Goal: Task Accomplishment & Management: Manage account settings

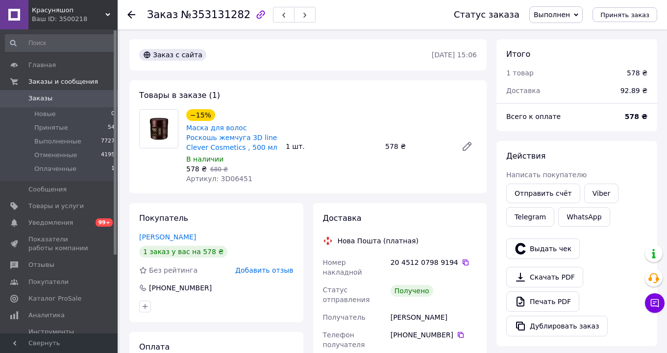
click at [134, 17] on icon at bounding box center [131, 15] width 8 height 8
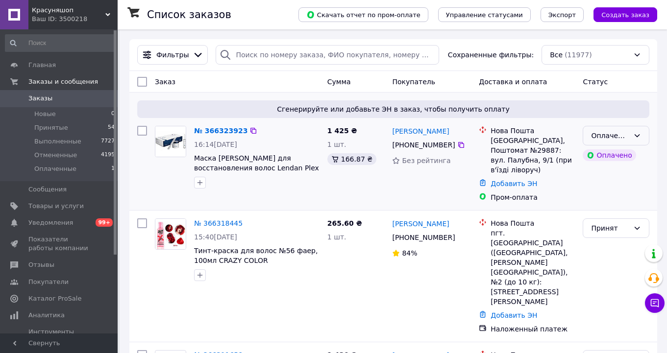
click at [640, 137] on icon at bounding box center [637, 136] width 8 height 8
click at [628, 152] on li "Принят" at bounding box center [616, 157] width 66 height 18
click at [220, 131] on link "№ 366323923" at bounding box center [218, 131] width 49 height 8
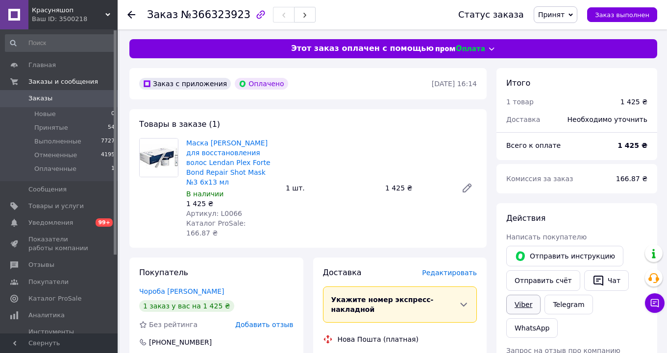
click at [525, 305] on link "Viber" at bounding box center [523, 305] width 34 height 20
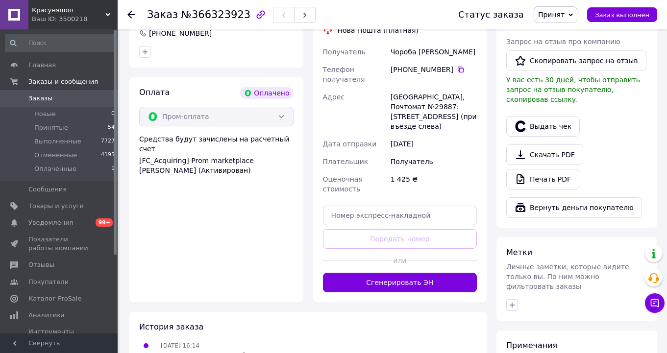
scroll to position [310, 0]
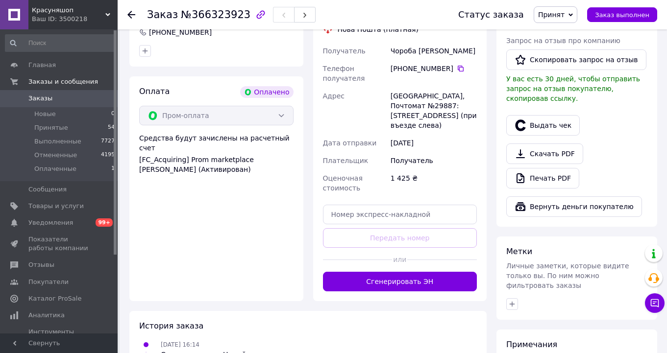
click at [433, 272] on button "Сгенерировать ЭН" at bounding box center [400, 282] width 154 height 20
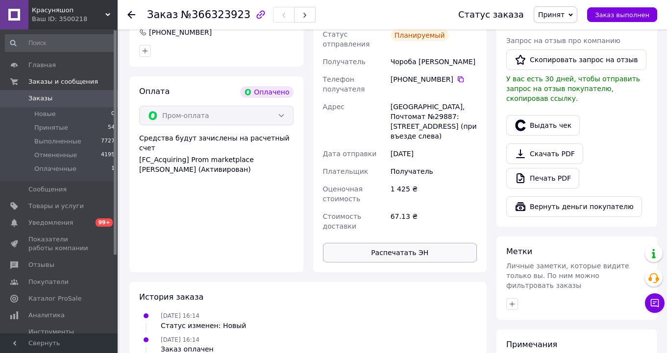
click at [410, 243] on button "Распечатать ЭН" at bounding box center [400, 253] width 154 height 20
copy h1 "Заказ №366323923"
drag, startPoint x: 148, startPoint y: 15, endPoint x: 242, endPoint y: 15, distance: 93.6
click at [242, 15] on h1 "Заказ №366323923" at bounding box center [198, 15] width 103 height 12
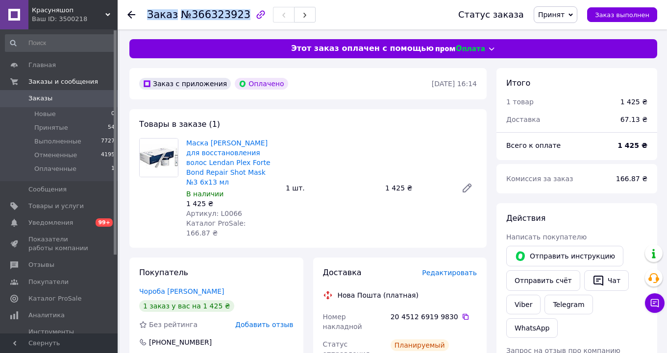
scroll to position [0, 0]
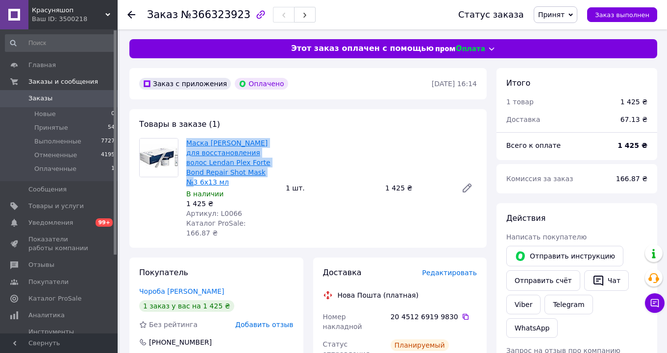
copy link "Маска [PERSON_NAME] для восстановления волос Lendan Plex Forte Bond Repair Shot…"
drag, startPoint x: 203, startPoint y: 181, endPoint x: 187, endPoint y: 143, distance: 41.5
click at [187, 143] on span "Маска [PERSON_NAME] для восстановления волос Lendan Plex Forte Bond Repair Shot…" at bounding box center [232, 162] width 92 height 49
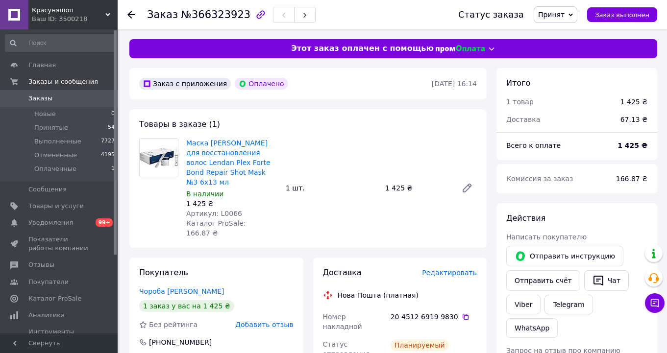
click at [131, 16] on icon at bounding box center [131, 15] width 8 height 8
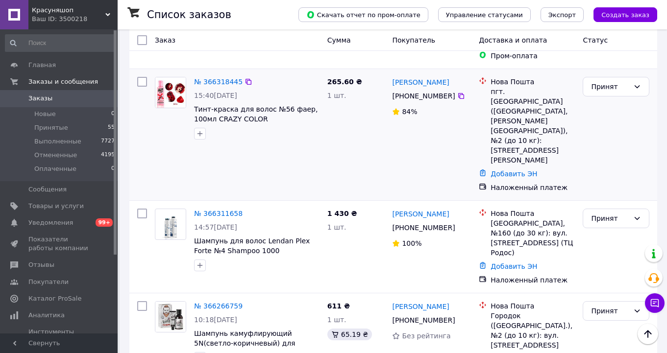
scroll to position [182, 0]
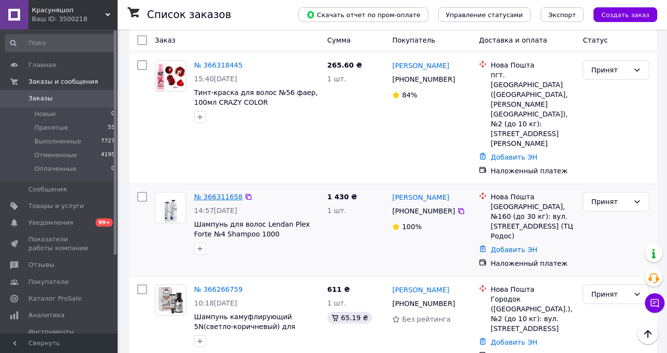
click at [216, 193] on link "№ 366311658" at bounding box center [218, 197] width 49 height 8
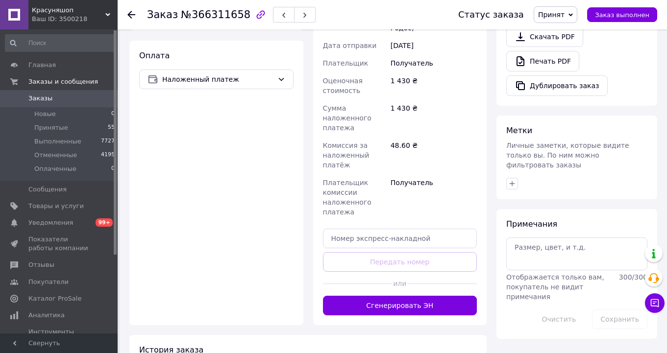
scroll to position [349, 0]
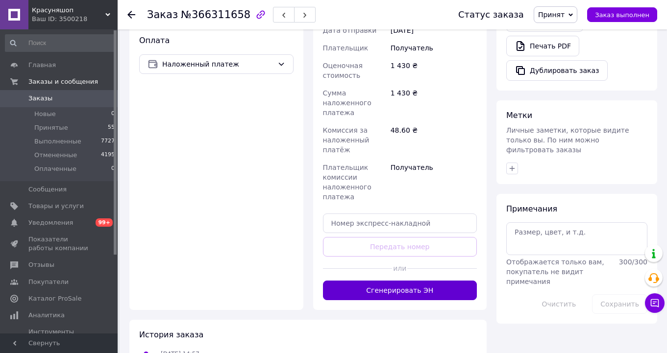
click at [448, 281] on button "Сгенерировать ЭН" at bounding box center [400, 291] width 154 height 20
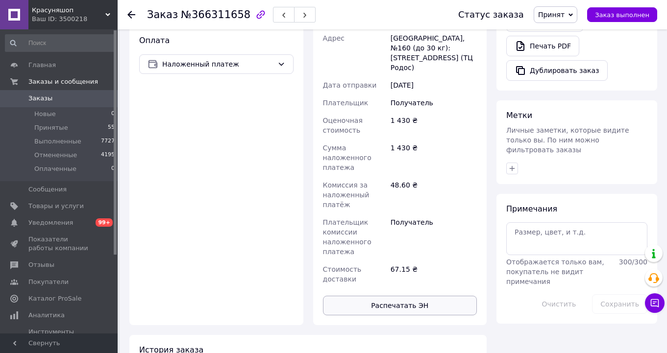
click at [437, 296] on button "Распечатать ЭН" at bounding box center [400, 306] width 154 height 20
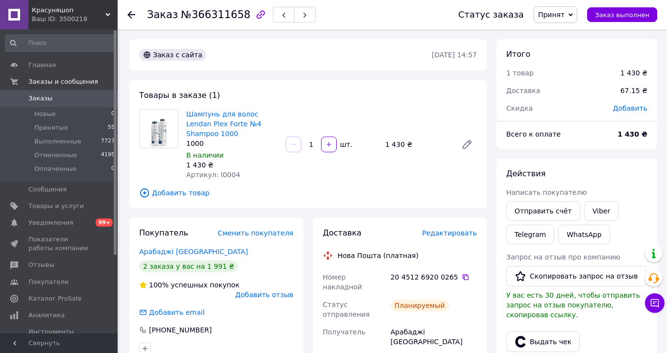
scroll to position [0, 0]
copy h1 "Заказ №366311658"
drag, startPoint x: 149, startPoint y: 16, endPoint x: 240, endPoint y: 19, distance: 91.2
click at [240, 19] on h1 "Заказ №366311658" at bounding box center [198, 15] width 103 height 12
copy link "Шампунь для волос Lendan Plex Forte №4 Shampoo 1000"
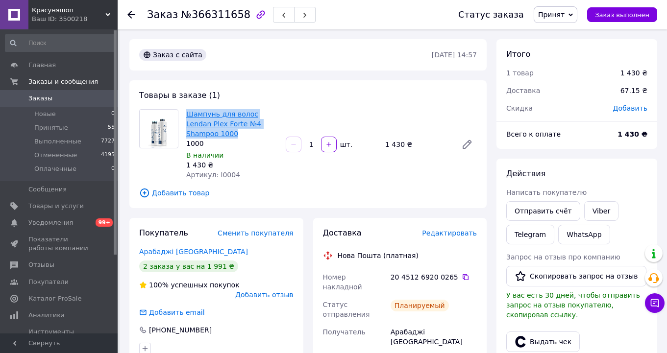
drag, startPoint x: 206, startPoint y: 133, endPoint x: 186, endPoint y: 112, distance: 29.1
click at [186, 112] on span "Шампунь для волос Lendan Plex Forte №4 Shampoo 1000" at bounding box center [232, 123] width 92 height 29
click at [129, 15] on use at bounding box center [131, 15] width 8 height 8
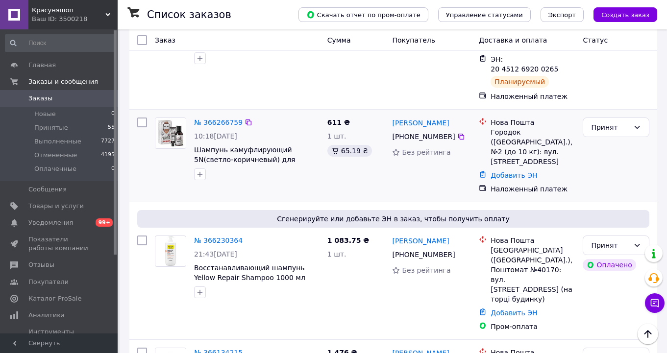
scroll to position [375, 0]
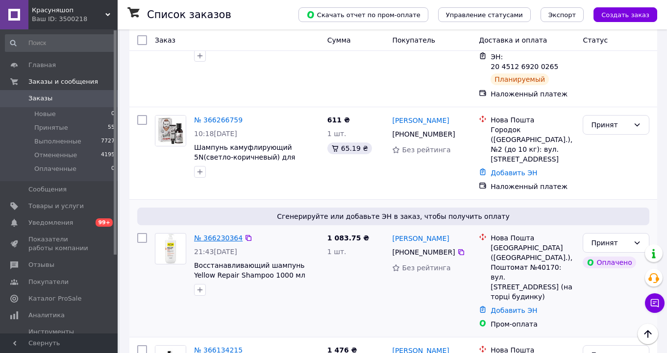
click at [219, 234] on link "№ 366230364" at bounding box center [218, 238] width 49 height 8
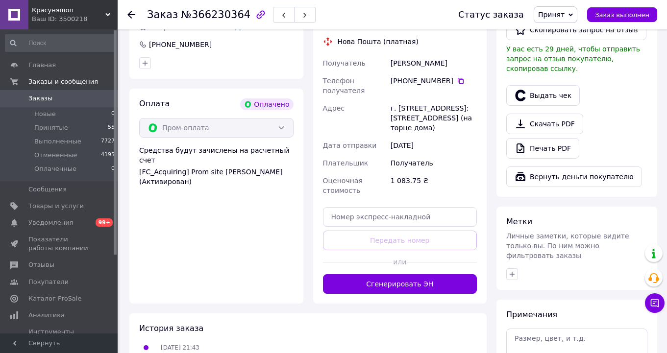
scroll to position [284, 0]
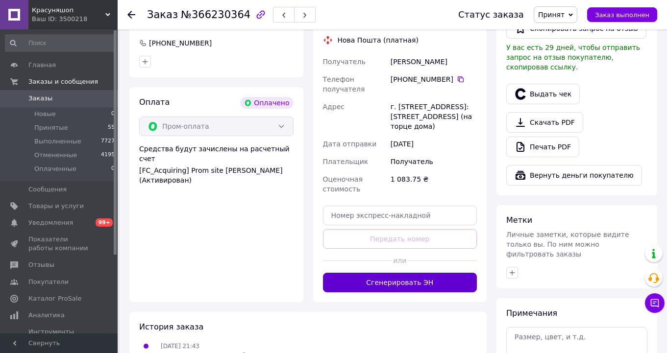
click at [416, 293] on button "Сгенерировать ЭН" at bounding box center [400, 283] width 154 height 20
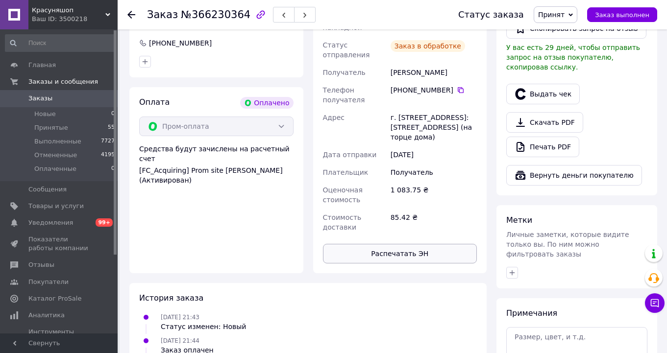
click at [416, 264] on button "Распечатать ЭН" at bounding box center [400, 254] width 154 height 20
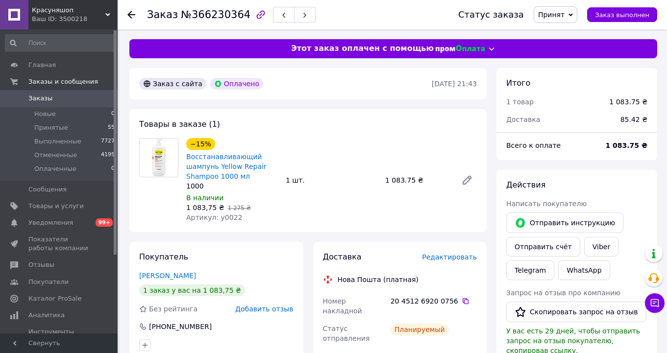
scroll to position [0, 0]
copy h1 "Заказ №366230364"
drag, startPoint x: 150, startPoint y: 15, endPoint x: 243, endPoint y: 16, distance: 93.1
click at [243, 16] on h1 "Заказ №366230364" at bounding box center [198, 15] width 103 height 12
copy link "Восстанавливающий шампунь Yellow Repair Shampoo 1000 мл"
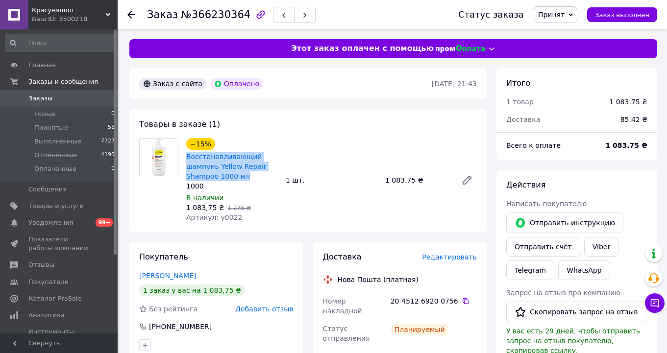
drag, startPoint x: 252, startPoint y: 175, endPoint x: 185, endPoint y: 152, distance: 70.8
click at [185, 152] on div "−15% Восстанавливающий шампунь Yellow Repair Shampoo 1000 мл 1000 В наличии 1 0…" at bounding box center [232, 180] width 100 height 88
click at [129, 15] on use at bounding box center [131, 15] width 8 height 8
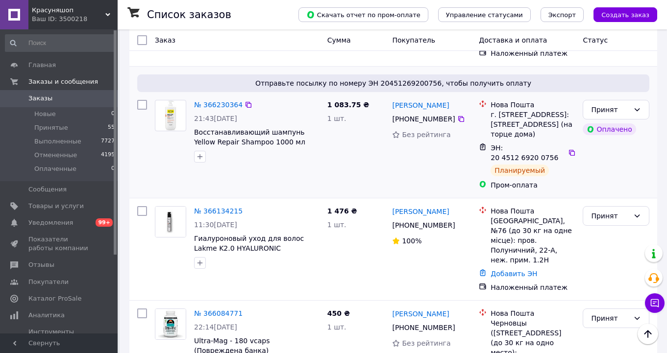
scroll to position [546, 0]
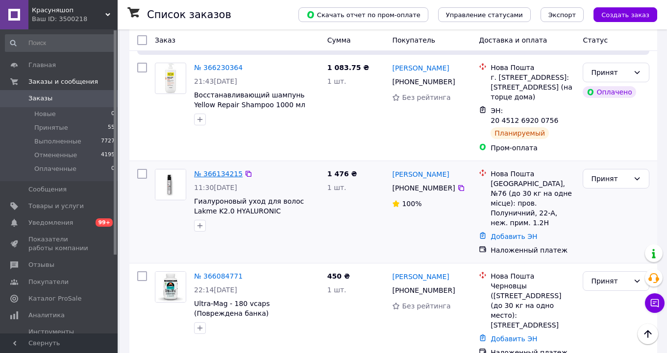
click at [221, 170] on link "№ 366134215" at bounding box center [218, 174] width 49 height 8
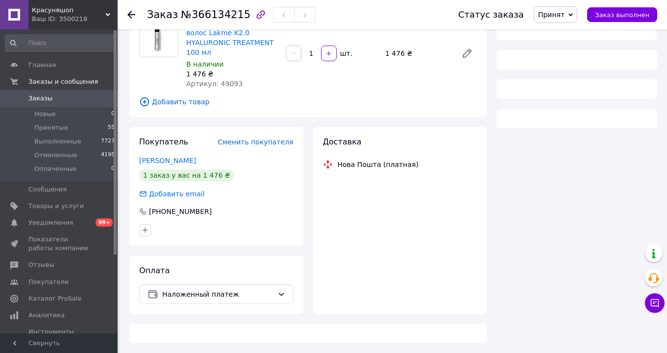
scroll to position [90, 0]
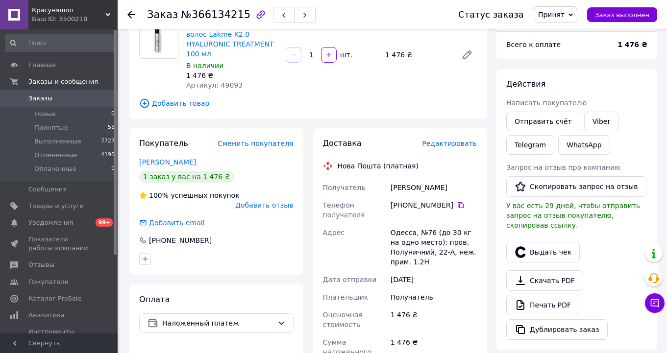
click at [463, 146] on span "Редактировать" at bounding box center [449, 144] width 55 height 8
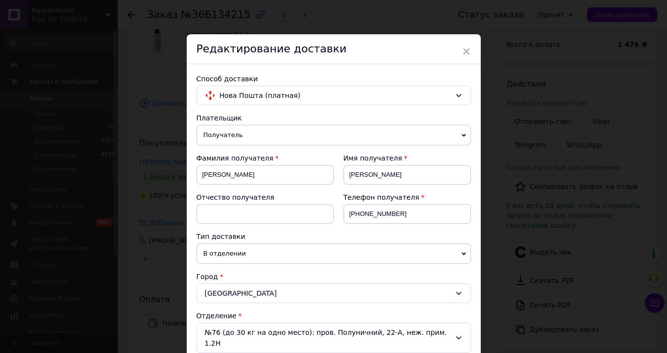
scroll to position [229, 0]
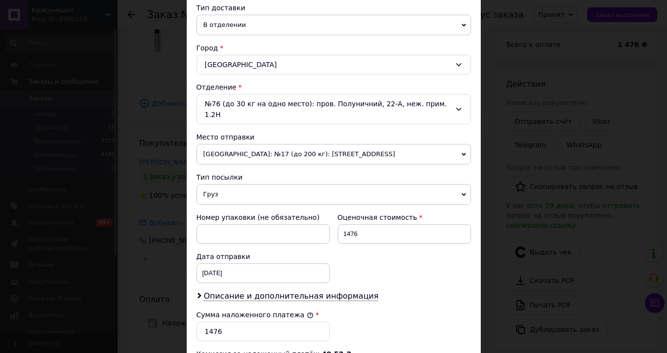
click at [288, 147] on span "[GEOGRAPHIC_DATA]: №17 (до 200 кг): [STREET_ADDRESS]" at bounding box center [334, 154] width 275 height 21
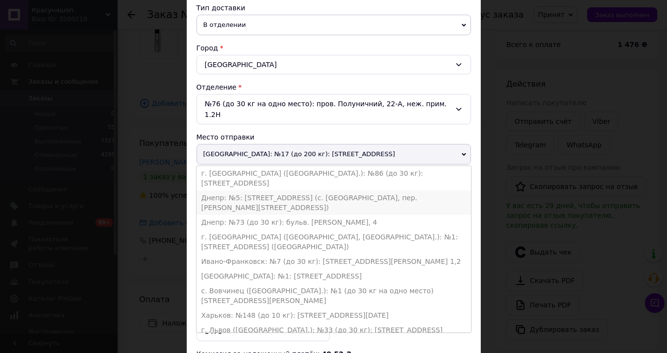
click at [240, 191] on li "Днепр: №5: [STREET_ADDRESS] (с. [GEOGRAPHIC_DATA], пер. [PERSON_NAME][STREET_AD…" at bounding box center [334, 203] width 275 height 25
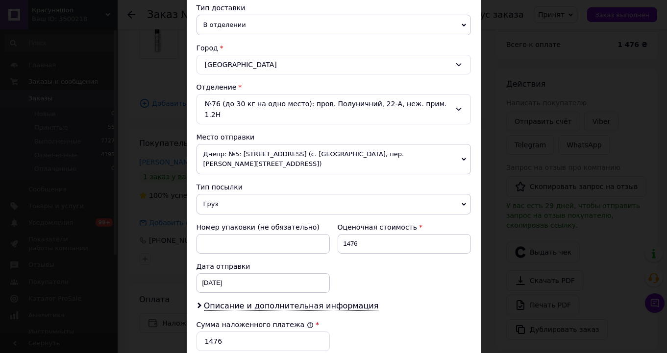
click at [237, 147] on span "Днепр: №5: [STREET_ADDRESS] (с. [GEOGRAPHIC_DATA], пер. [PERSON_NAME][STREET_AD…" at bounding box center [334, 159] width 275 height 30
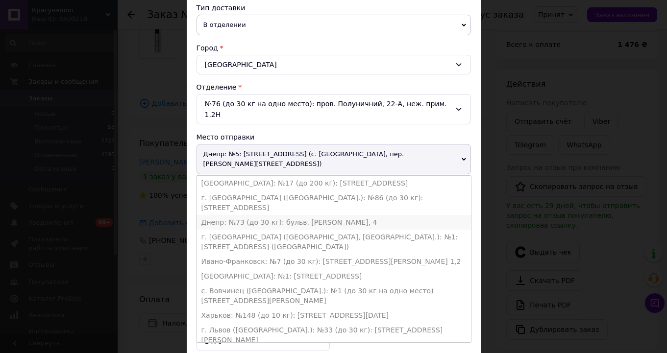
click at [238, 215] on li "Днепр: №73 (до 30 кг): бульв. [PERSON_NAME], 4" at bounding box center [334, 222] width 275 height 15
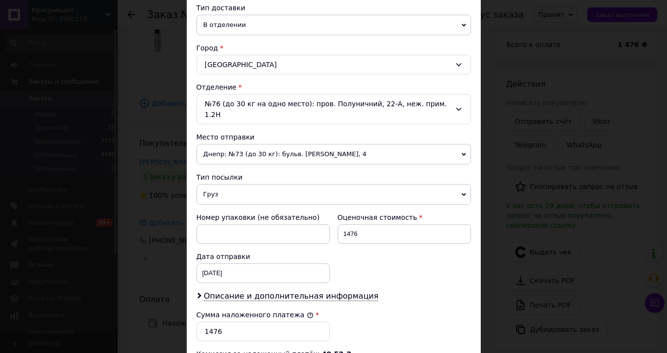
scroll to position [373, 0]
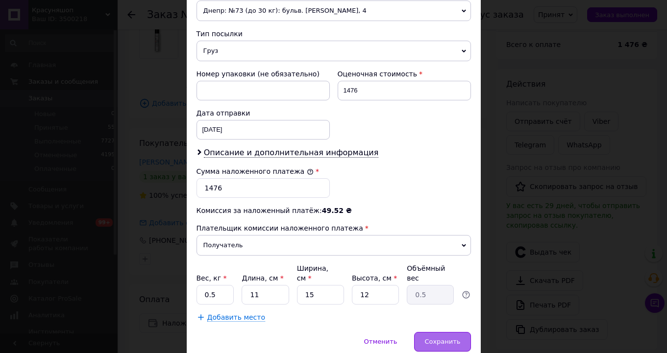
click at [451, 337] on div "Сохранить" at bounding box center [442, 342] width 56 height 20
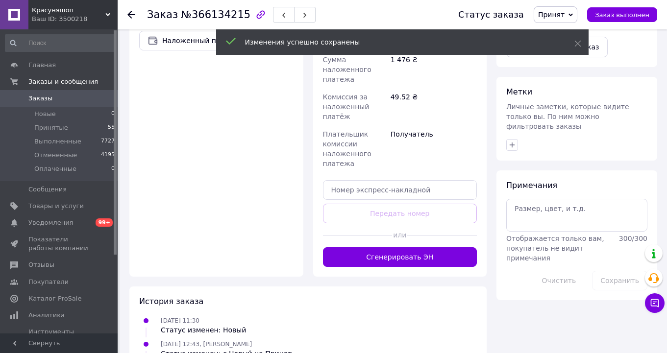
scroll to position [375, 0]
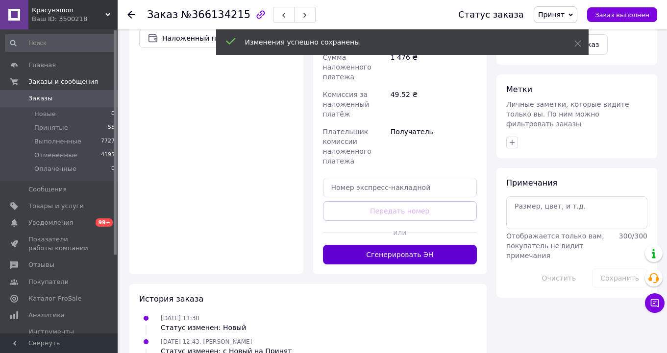
click at [409, 257] on button "Сгенерировать ЭН" at bounding box center [400, 255] width 154 height 20
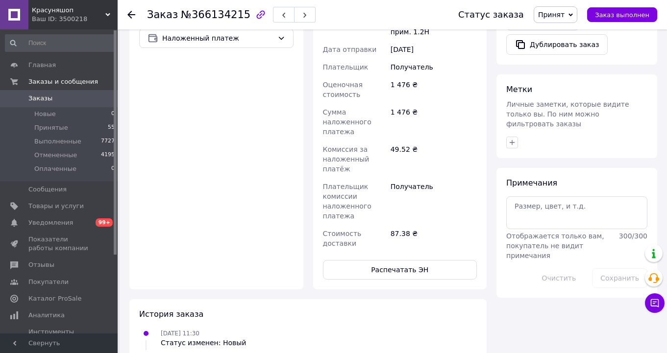
click at [409, 260] on button "Распечатать ЭН" at bounding box center [400, 270] width 154 height 20
click at [418, 260] on button "Распечатать ЭН" at bounding box center [400, 270] width 154 height 20
copy h1 "Заказ №366134215"
drag, startPoint x: 148, startPoint y: 15, endPoint x: 240, endPoint y: 15, distance: 92.2
click at [240, 15] on h1 "Заказ №366134215" at bounding box center [198, 15] width 103 height 12
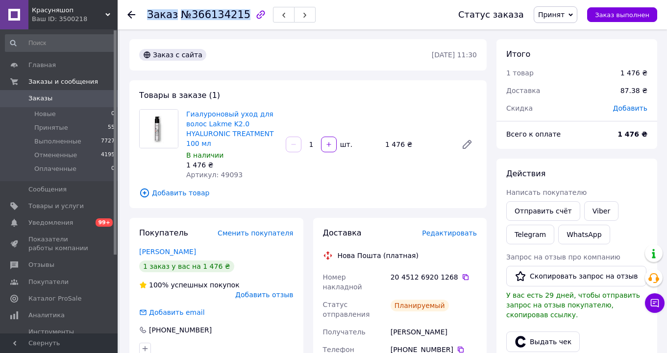
scroll to position [0, 0]
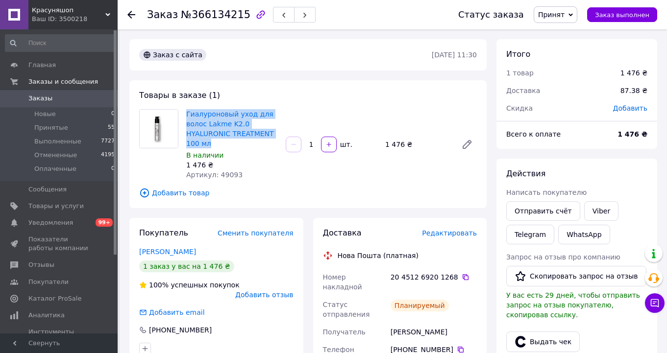
copy link "Гиалуроновый уход для волос Lakme K2.0 HYALURONIC TREATMENT 100 мл"
drag, startPoint x: 216, startPoint y: 144, endPoint x: 185, endPoint y: 113, distance: 44.0
click at [185, 113] on div "Гиалуроновый уход для волос Lakme K2.0 HYALURONIC TREATMENT 100 мл В наличии 1 …" at bounding box center [232, 144] width 100 height 75
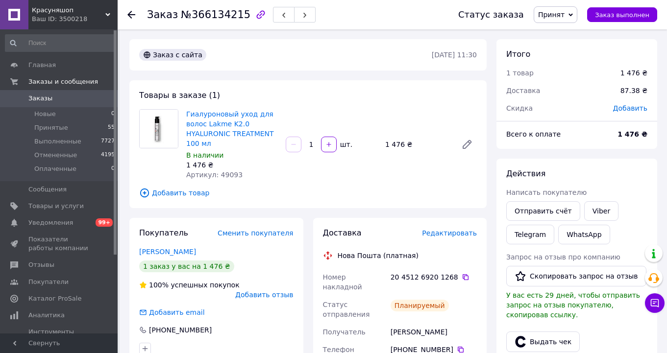
click at [129, 15] on use at bounding box center [131, 15] width 8 height 8
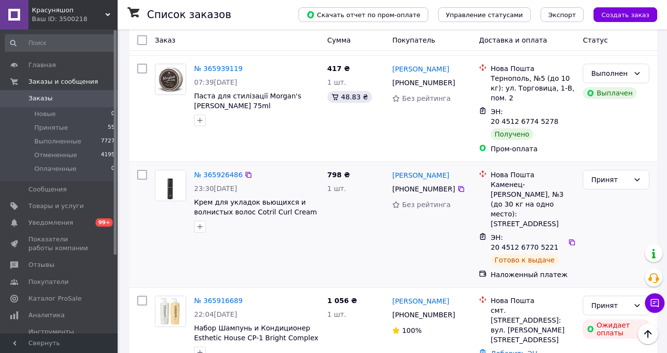
scroll to position [1192, 0]
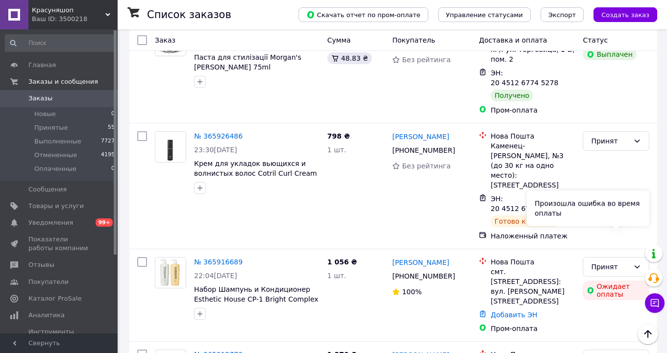
click at [628, 222] on div "Произошла ошибка во время оплаты" at bounding box center [588, 208] width 123 height 35
click at [636, 263] on icon at bounding box center [637, 267] width 8 height 8
click at [623, 251] on li "Отменен" at bounding box center [616, 258] width 66 height 18
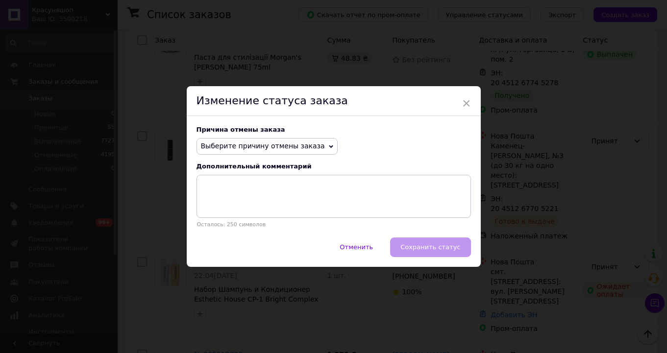
click at [258, 132] on div "Причина отмены заказа" at bounding box center [334, 129] width 275 height 7
click at [257, 148] on span "Выберите причину отмены заказа" at bounding box center [263, 146] width 124 height 8
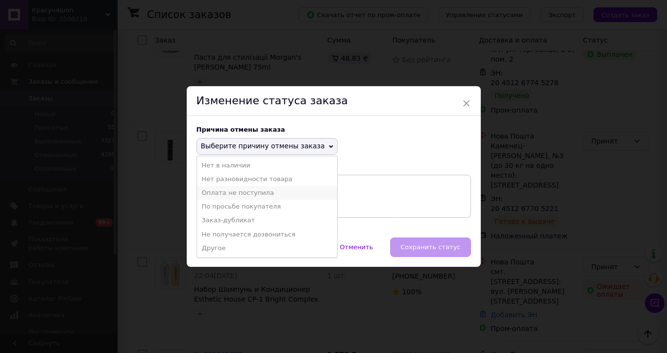
click at [250, 195] on li "Оплата не поступила" at bounding box center [267, 193] width 140 height 14
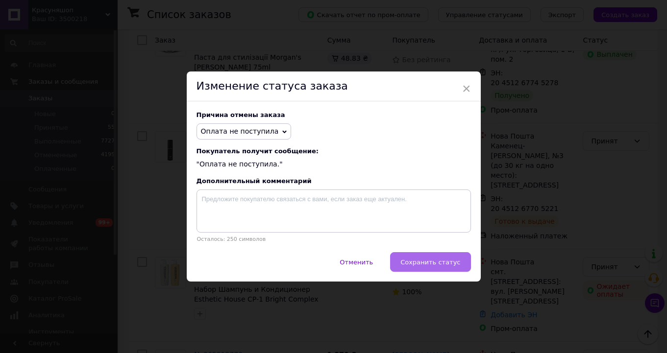
click at [438, 265] on span "Сохранить статус" at bounding box center [431, 262] width 60 height 7
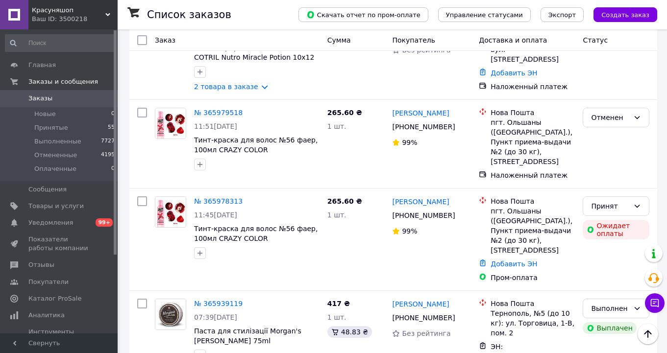
scroll to position [884, 0]
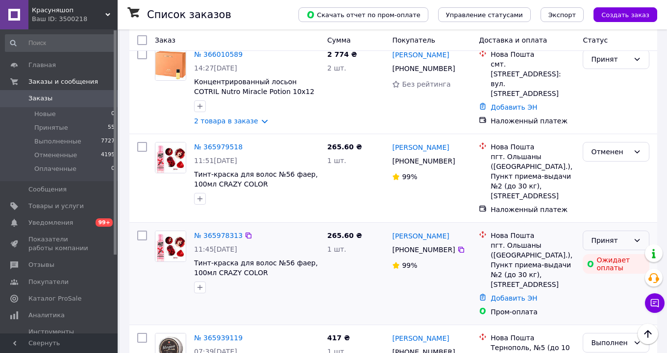
click at [642, 231] on div "Принят" at bounding box center [616, 241] width 67 height 20
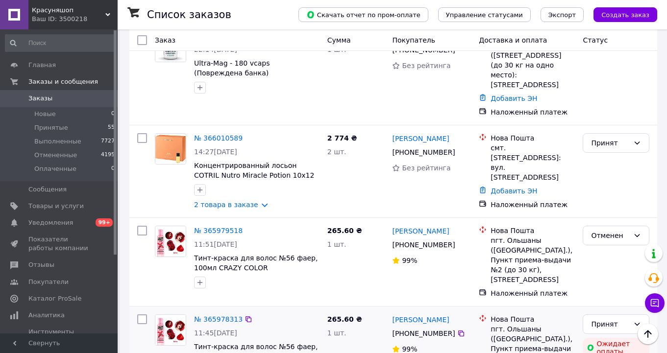
scroll to position [708, 0]
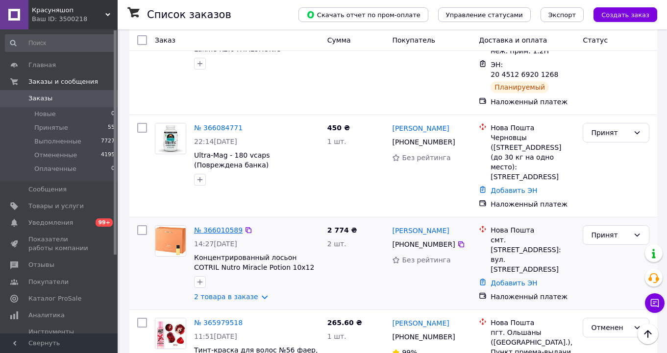
click at [226, 226] on link "№ 366010589" at bounding box center [218, 230] width 49 height 8
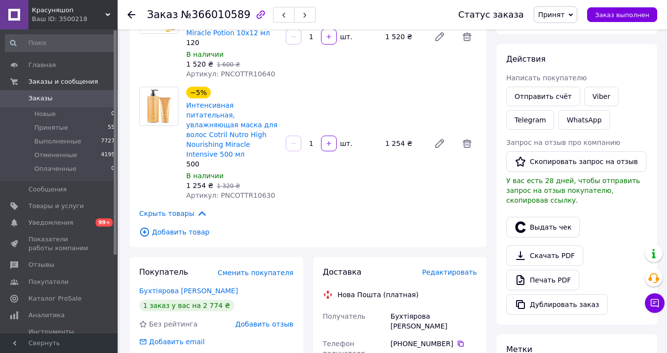
scroll to position [120, 0]
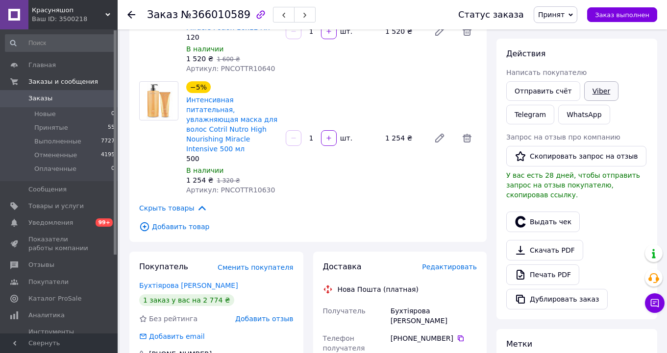
click at [595, 96] on link "Viber" at bounding box center [601, 91] width 34 height 20
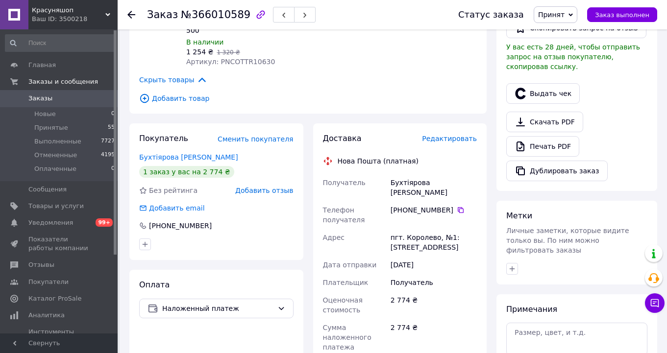
scroll to position [166, 0]
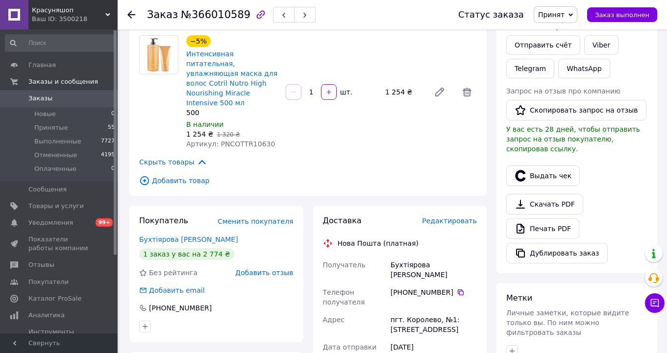
click at [450, 217] on span "Редактировать" at bounding box center [449, 221] width 55 height 8
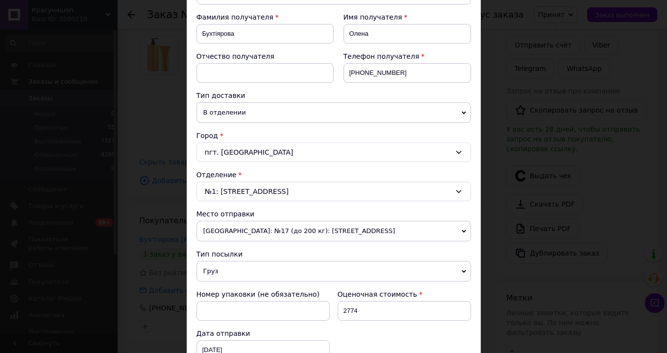
scroll to position [206, 0]
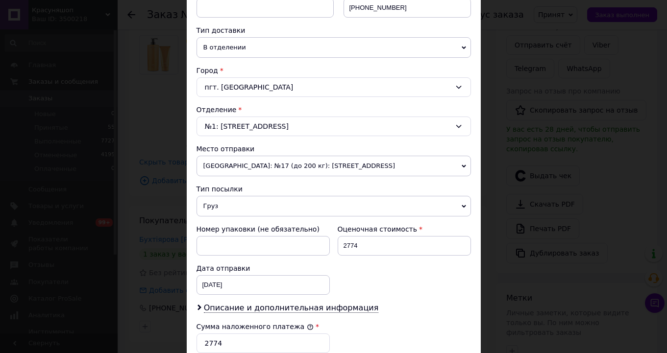
click at [274, 165] on span "[GEOGRAPHIC_DATA]: №17 (до 200 кг): [STREET_ADDRESS]" at bounding box center [334, 166] width 275 height 21
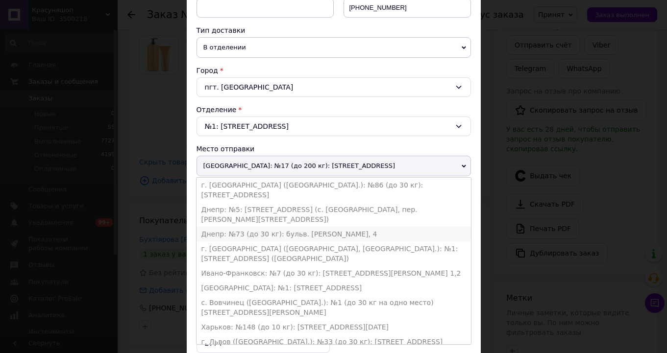
click at [251, 227] on li "Днепр: №73 (до 30 кг): бульв. [PERSON_NAME], 4" at bounding box center [334, 234] width 275 height 15
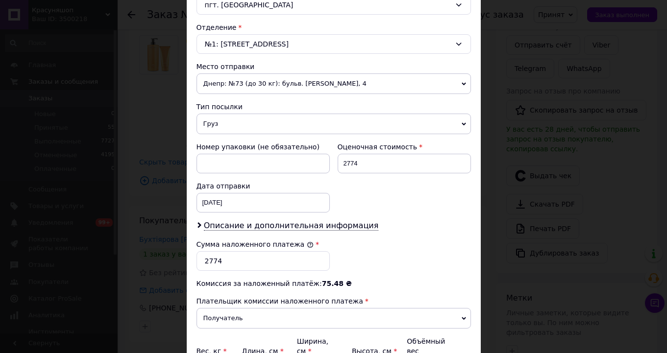
scroll to position [296, 0]
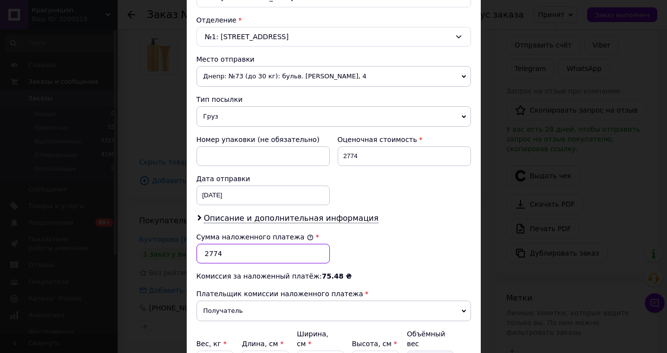
click at [211, 254] on input "2774" at bounding box center [263, 254] width 133 height 20
type input "2574"
click at [387, 252] on div "Сумма наложенного платежа * 2574" at bounding box center [334, 247] width 282 height 39
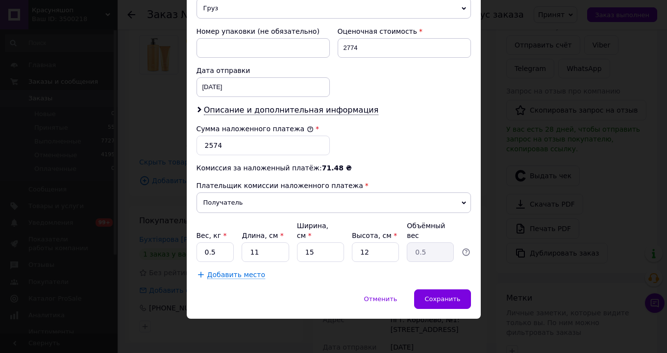
scroll to position [404, 0]
click at [226, 252] on input "0.5" at bounding box center [216, 253] width 38 height 20
type input "0"
type input "1"
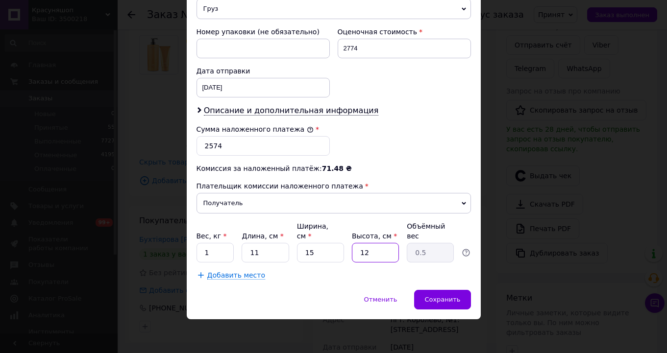
click at [388, 259] on input "12" at bounding box center [375, 253] width 47 height 20
type input "1"
type input "0.1"
type input "2"
type input "0.1"
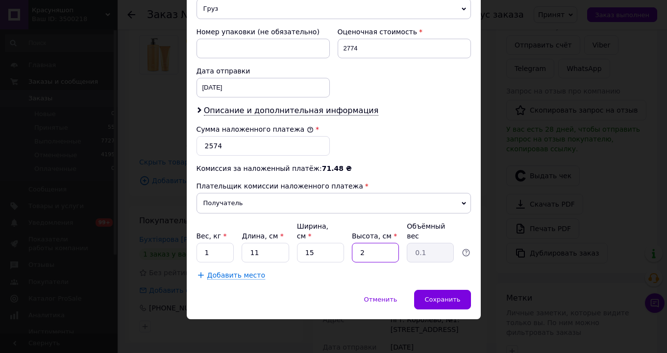
type input "20"
type input "0.83"
type input "20"
click at [325, 256] on input "15" at bounding box center [320, 253] width 47 height 20
click at [268, 253] on input "11" at bounding box center [265, 253] width 47 height 20
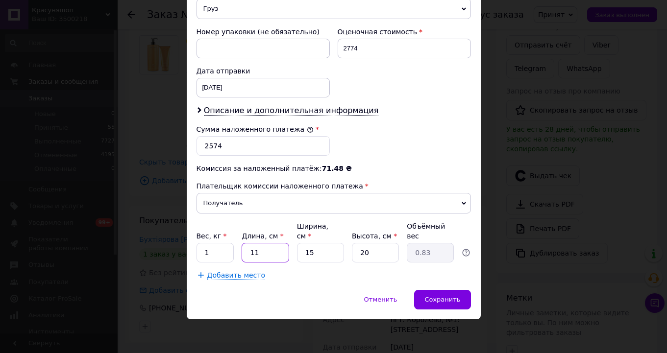
type input "1"
type input "0.1"
type input "15"
type input "1.13"
type input "15"
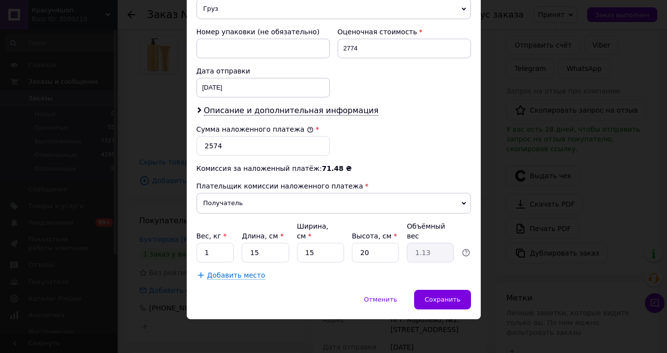
click at [291, 275] on div "Добавить место" at bounding box center [334, 276] width 275 height 10
click at [440, 308] on div "Сохранить" at bounding box center [442, 300] width 56 height 20
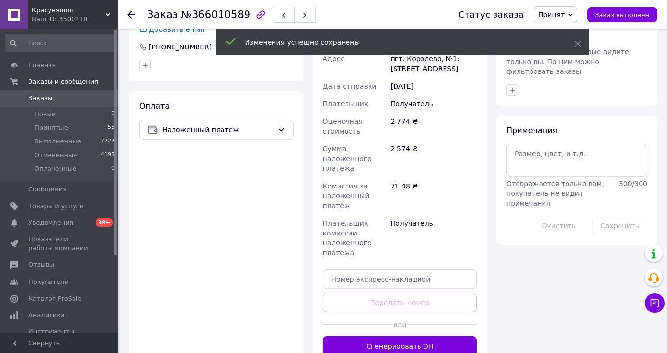
scroll to position [441, 0]
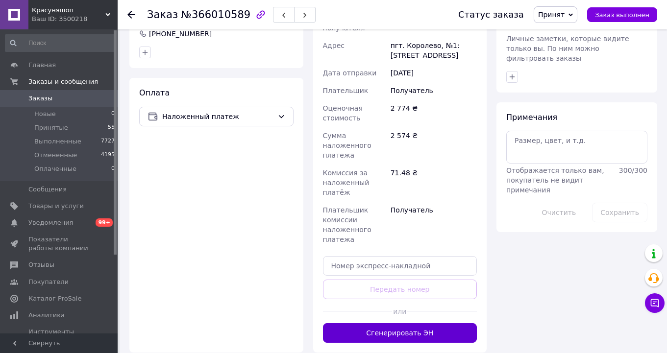
click at [421, 324] on button "Сгенерировать ЭН" at bounding box center [400, 334] width 154 height 20
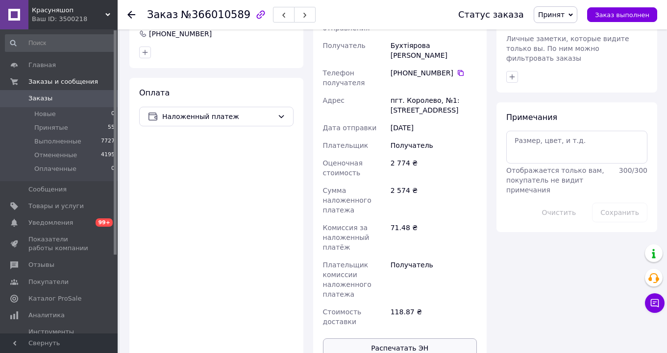
click at [405, 339] on button "Распечатать ЭН" at bounding box center [400, 349] width 154 height 20
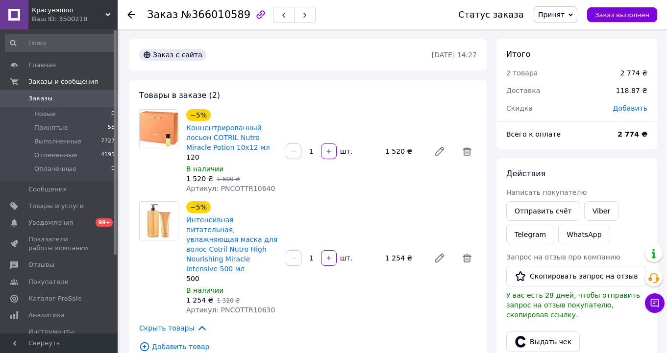
scroll to position [0, 0]
copy h1 "Заказ №366010589"
drag, startPoint x: 148, startPoint y: 14, endPoint x: 241, endPoint y: 18, distance: 93.7
click at [241, 18] on h1 "Заказ №366010589" at bounding box center [198, 15] width 103 height 12
copy link "Концентрированный лосьон COTRIL Nutro Miracle Potion 10х12 мл"
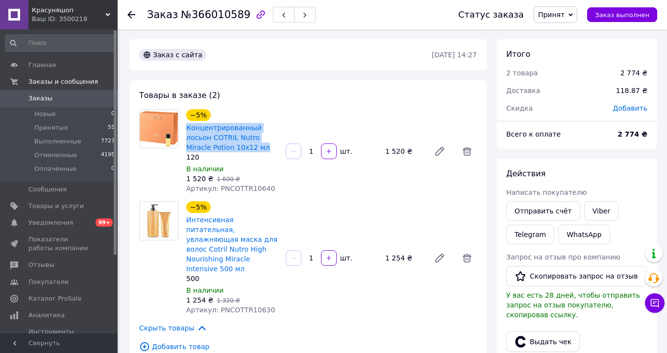
drag, startPoint x: 270, startPoint y: 149, endPoint x: 184, endPoint y: 126, distance: 88.2
click at [184, 126] on div "−5% Концентрированный лосьон COTRIL Nutro Miracle Potion 10х12 мл 120 В наличии…" at bounding box center [232, 151] width 100 height 88
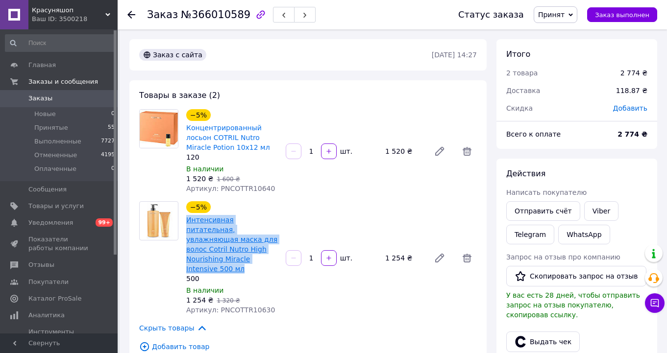
drag, startPoint x: 217, startPoint y: 260, endPoint x: 187, endPoint y: 221, distance: 50.0
click at [187, 221] on span "Интенсивная питательная, увлажняющая маска для волос Cotril Nutro High Nourishi…" at bounding box center [232, 244] width 92 height 59
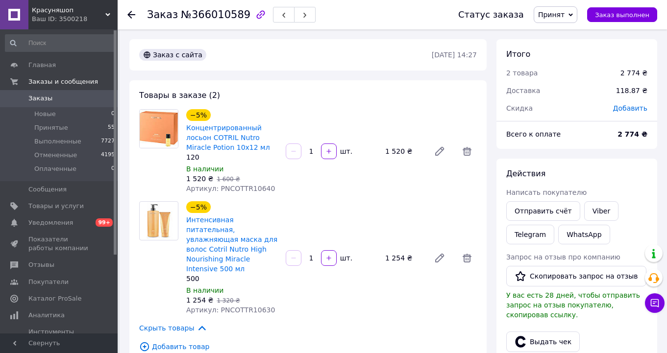
click at [131, 15] on use at bounding box center [131, 15] width 8 height 8
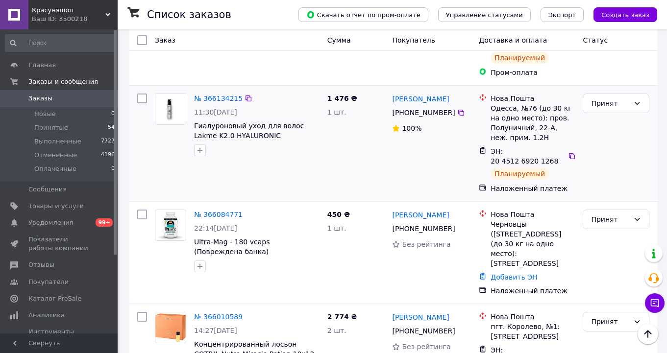
scroll to position [727, 0]
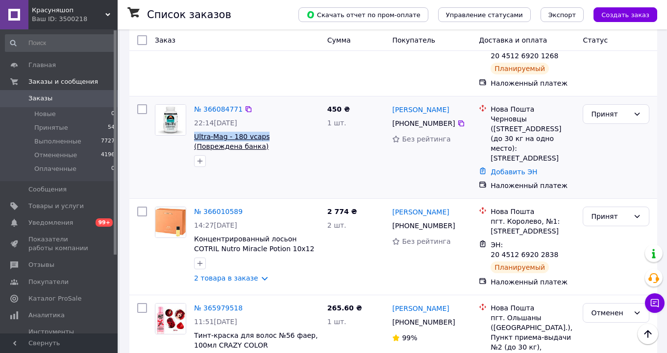
drag, startPoint x: 191, startPoint y: 109, endPoint x: 264, endPoint y: 110, distance: 73.1
click at [264, 110] on div "№ 366084771 22:14[DATE] Ultra-Mag - 180 vcaps (Повреждена банка)" at bounding box center [256, 135] width 133 height 71
click at [216, 103] on div "№ 366084771" at bounding box center [218, 109] width 50 height 12
click at [215, 105] on link "№ 366084771" at bounding box center [218, 109] width 49 height 8
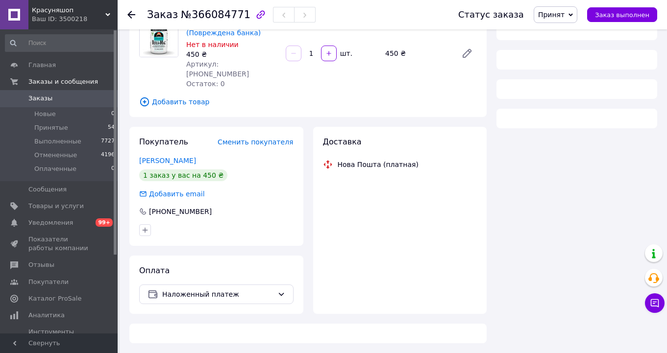
scroll to position [80, 0]
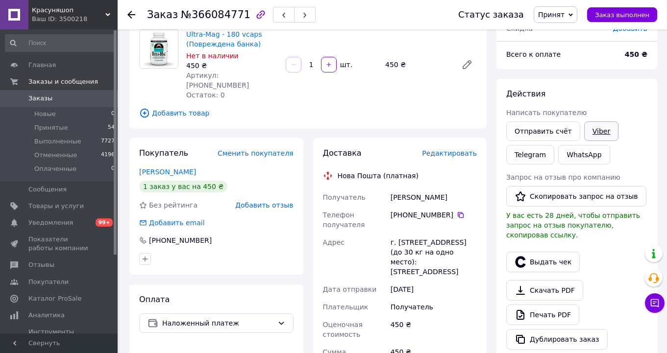
click at [602, 131] on link "Viber" at bounding box center [601, 132] width 34 height 20
